Goal: Information Seeking & Learning: Learn about a topic

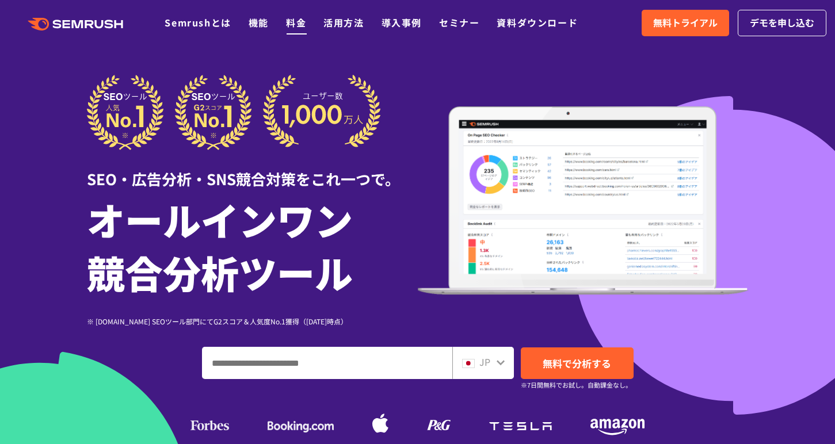
click at [293, 24] on link "料金" at bounding box center [296, 23] width 20 height 14
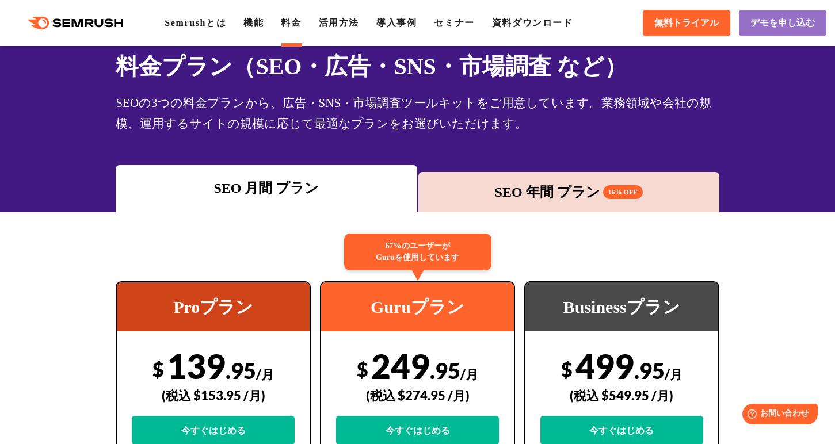
scroll to position [64, 0]
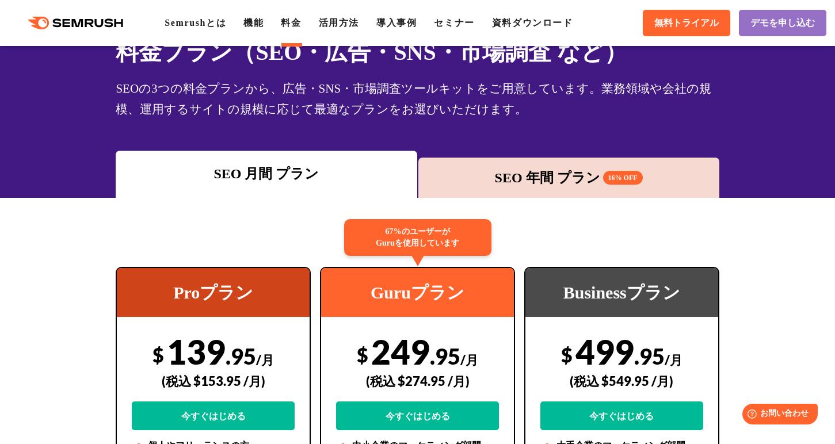
click at [420, 234] on div "67%のユーザーが Guruを使用しています" at bounding box center [417, 237] width 147 height 37
click at [415, 244] on div "67%のユーザーが Guruを使用しています" at bounding box center [417, 237] width 147 height 37
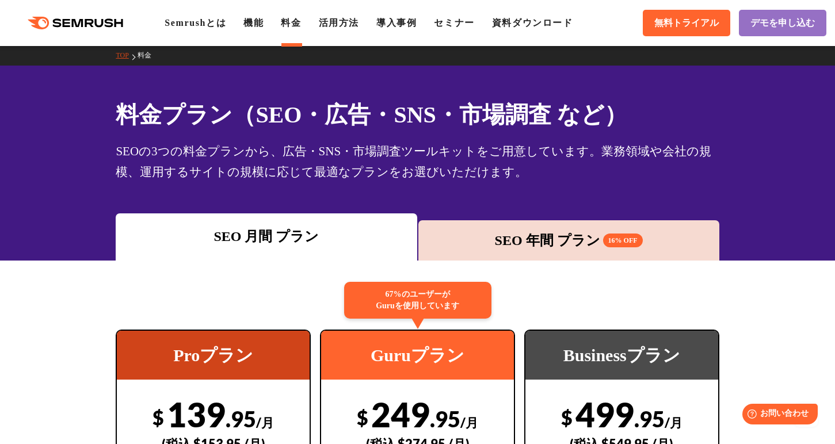
scroll to position [0, 0]
